Goal: Task Accomplishment & Management: Complete application form

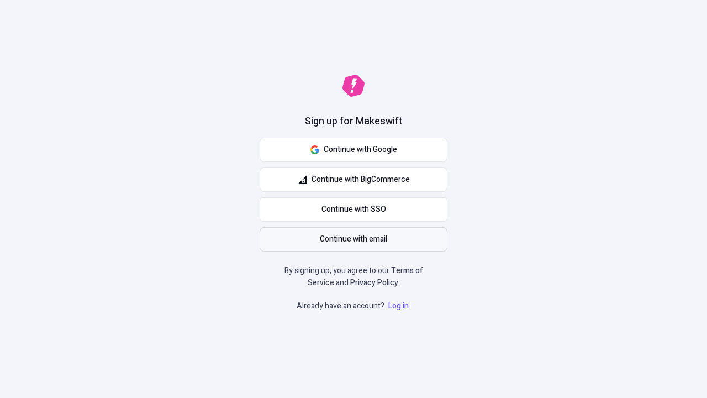
click at [353, 239] on span "Continue with email" at bounding box center [353, 239] width 67 height 12
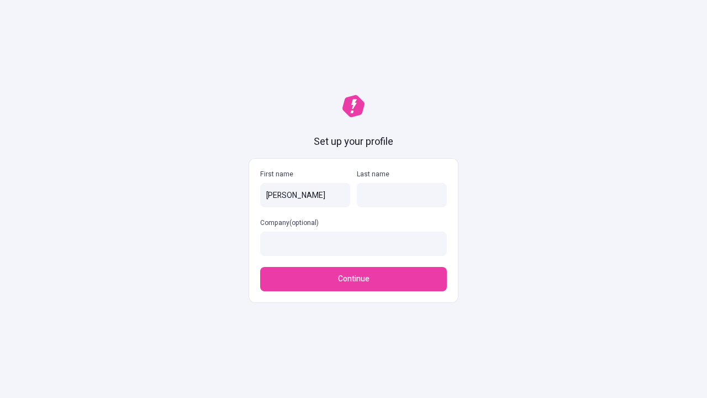
type input "Brandon"
type input "Padberg"
type input "Hessel - Boehm"
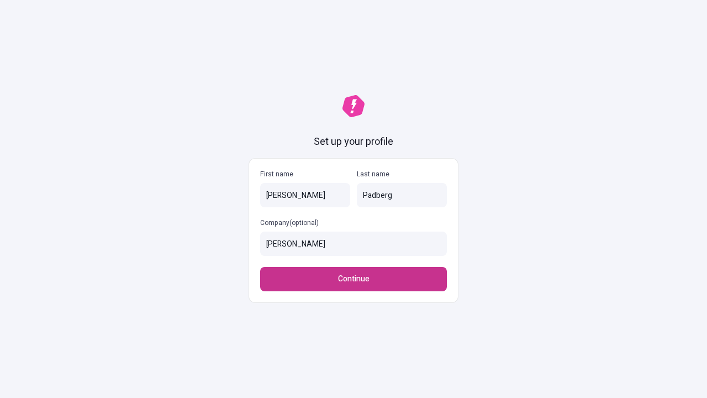
click at [353, 279] on span "Continue" at bounding box center [353, 279] width 31 height 12
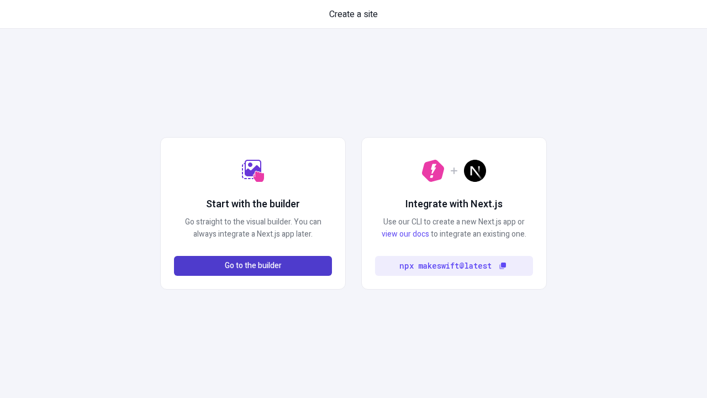
click at [253, 266] on span "Go to the builder" at bounding box center [253, 266] width 57 height 12
